Goal: Task Accomplishment & Management: Manage account settings

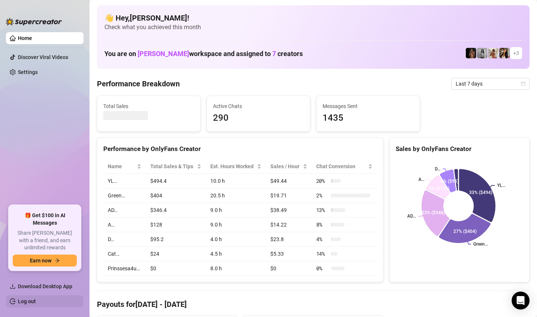
click at [23, 298] on link "Log out" at bounding box center [27, 301] width 18 height 6
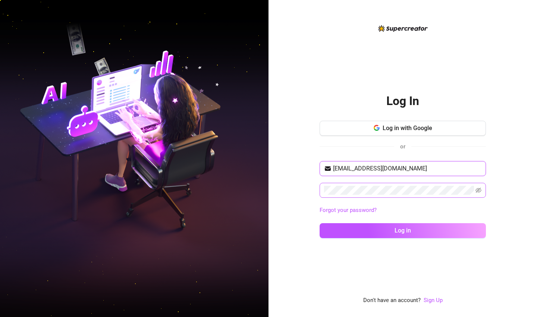
type input "[EMAIL_ADDRESS][DOMAIN_NAME]"
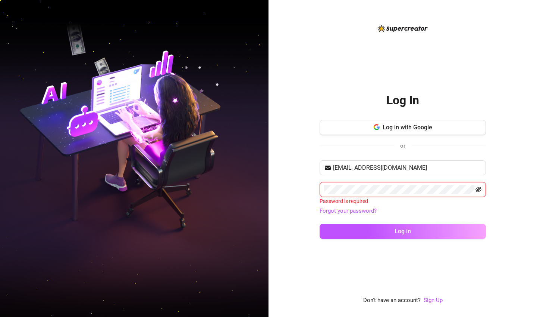
click at [480, 189] on icon "eye-invisible" at bounding box center [479, 189] width 6 height 6
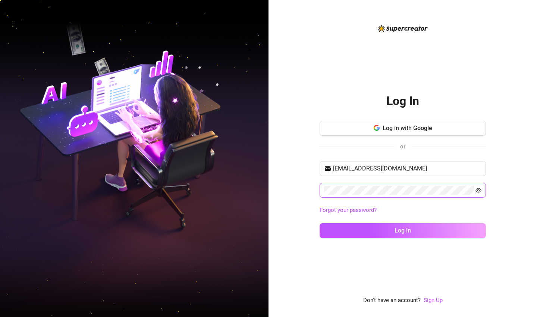
click at [403, 230] on button "Log in" at bounding box center [403, 230] width 166 height 15
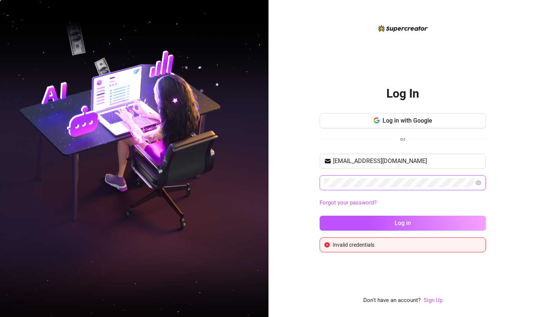
click at [403, 222] on button "Log in" at bounding box center [403, 222] width 166 height 15
